Goal: Feedback & Contribution: Contribute content

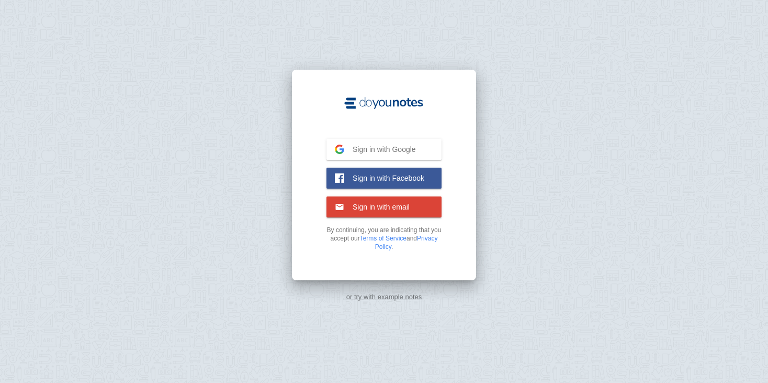
click at [372, 172] on button "Sign in with Facebook Facebook" at bounding box center [384, 177] width 115 height 21
click at [377, 147] on span "Sign in with Google" at bounding box center [380, 148] width 72 height 9
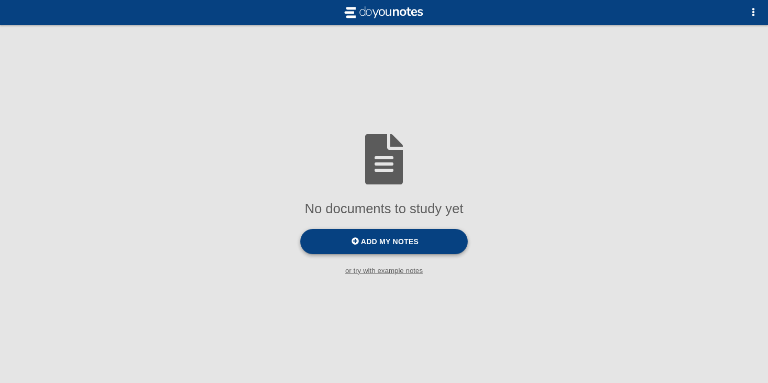
click at [436, 238] on label "Add my notes" at bounding box center [383, 241] width 167 height 25
click at [0, 0] on input "Add my notes" at bounding box center [0, 0] width 0 height 0
click at [152, 170] on div at bounding box center [384, 159] width 768 height 67
